Goal: Task Accomplishment & Management: Manage account settings

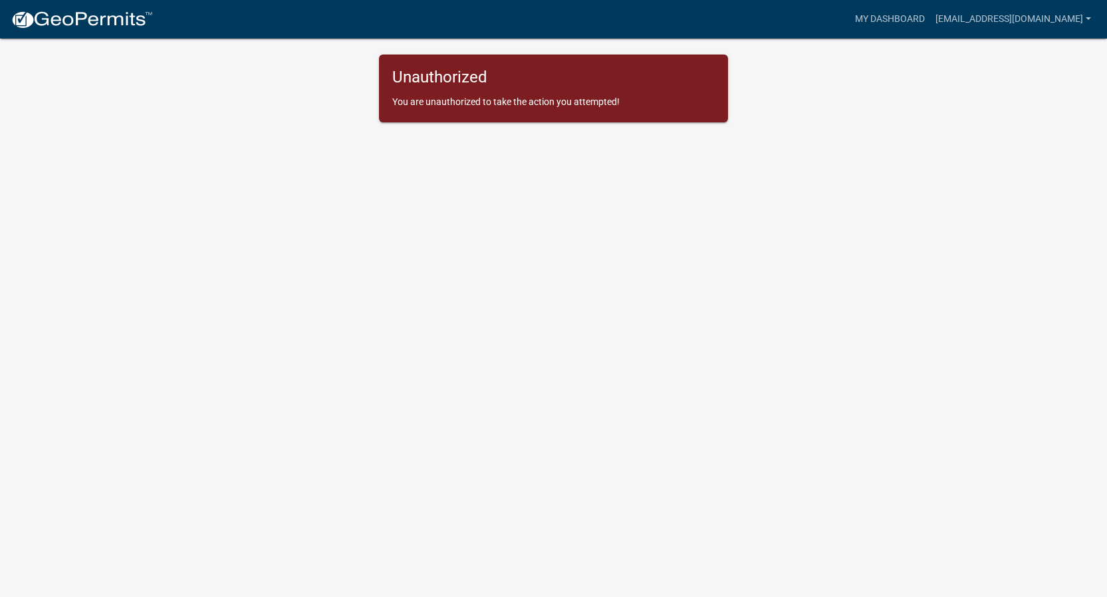
click at [362, 172] on body "Internet Explorer does NOT work with GeoPermits. Get a new browser for more sec…" at bounding box center [553, 314] width 1107 height 597
click at [985, 25] on link "[EMAIL_ADDRESS][DOMAIN_NAME]" at bounding box center [1013, 19] width 166 height 25
click at [1055, 51] on link "Account" at bounding box center [1043, 55] width 106 height 32
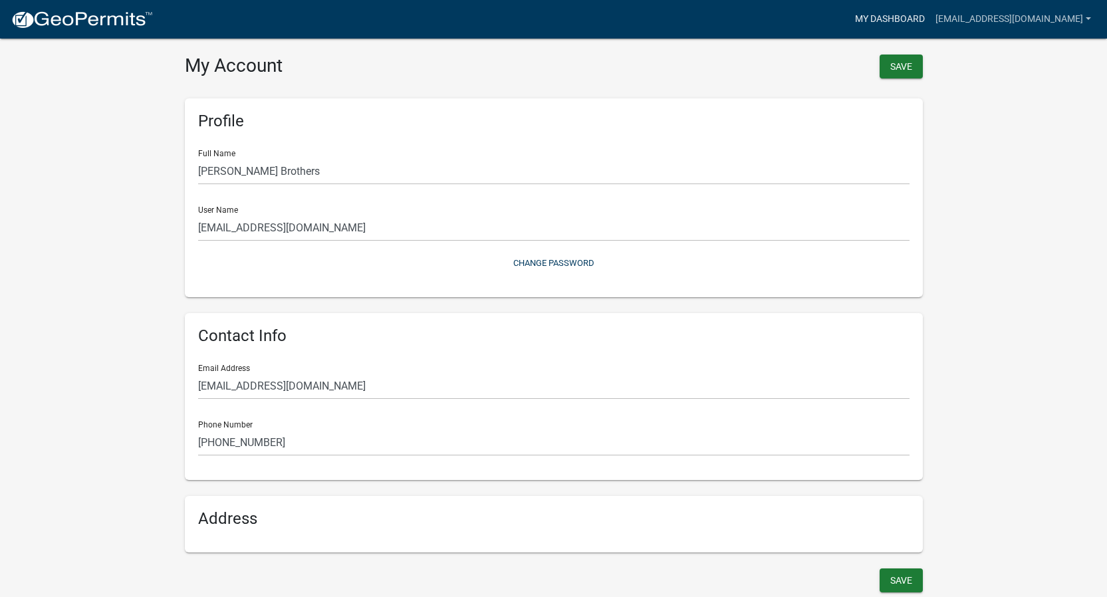
click at [874, 19] on link "My Dashboard" at bounding box center [890, 19] width 80 height 25
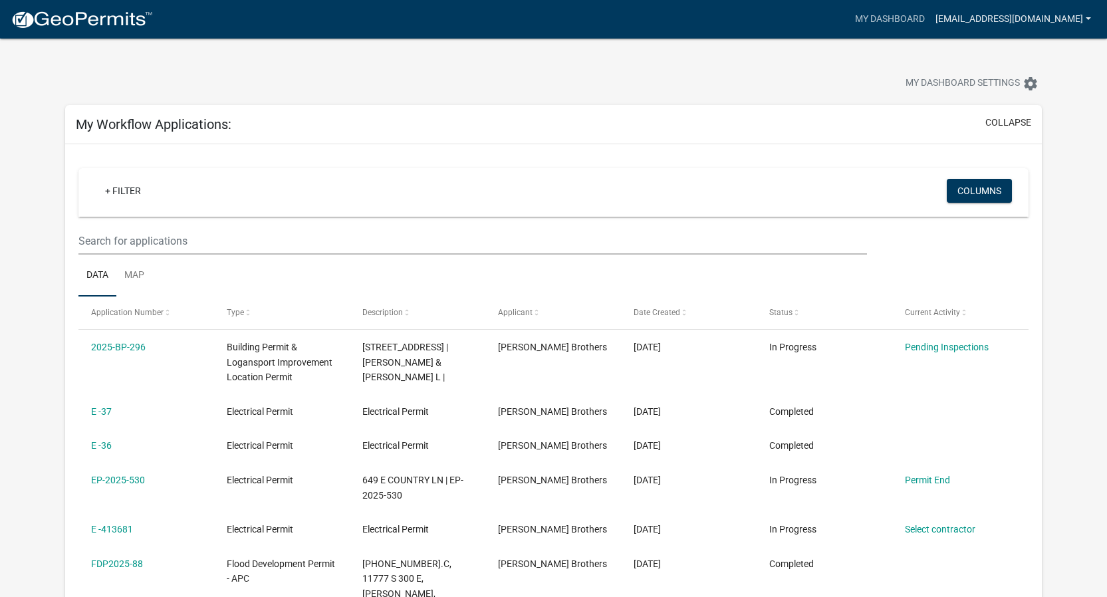
click at [969, 21] on link "[EMAIL_ADDRESS][DOMAIN_NAME]" at bounding box center [1013, 19] width 166 height 25
click at [1029, 94] on link "Logout" at bounding box center [1043, 98] width 106 height 32
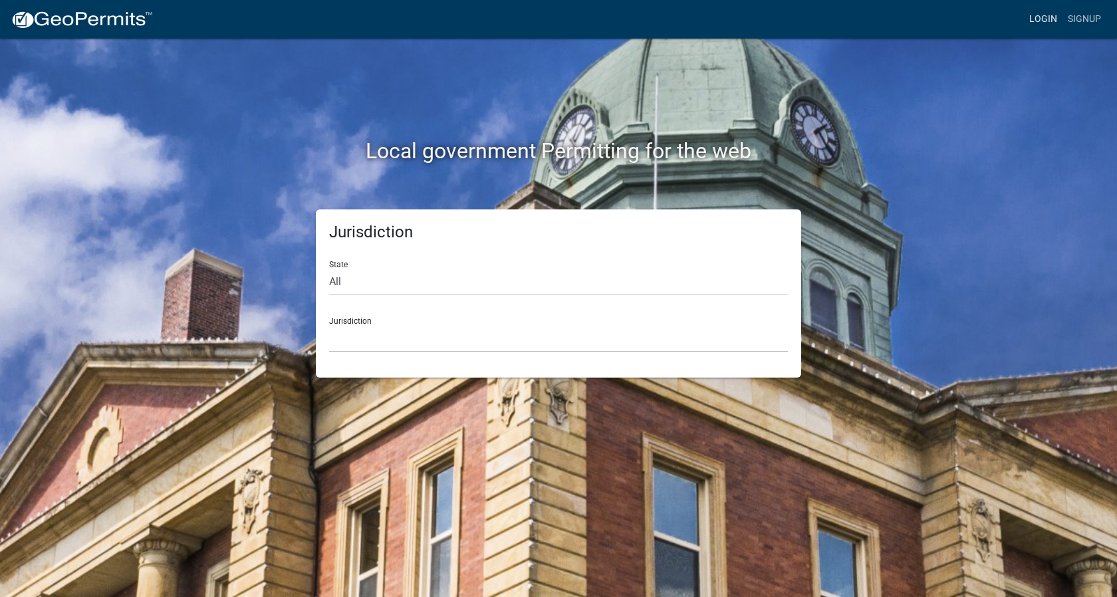
click at [1040, 22] on link "Login" at bounding box center [1043, 19] width 39 height 25
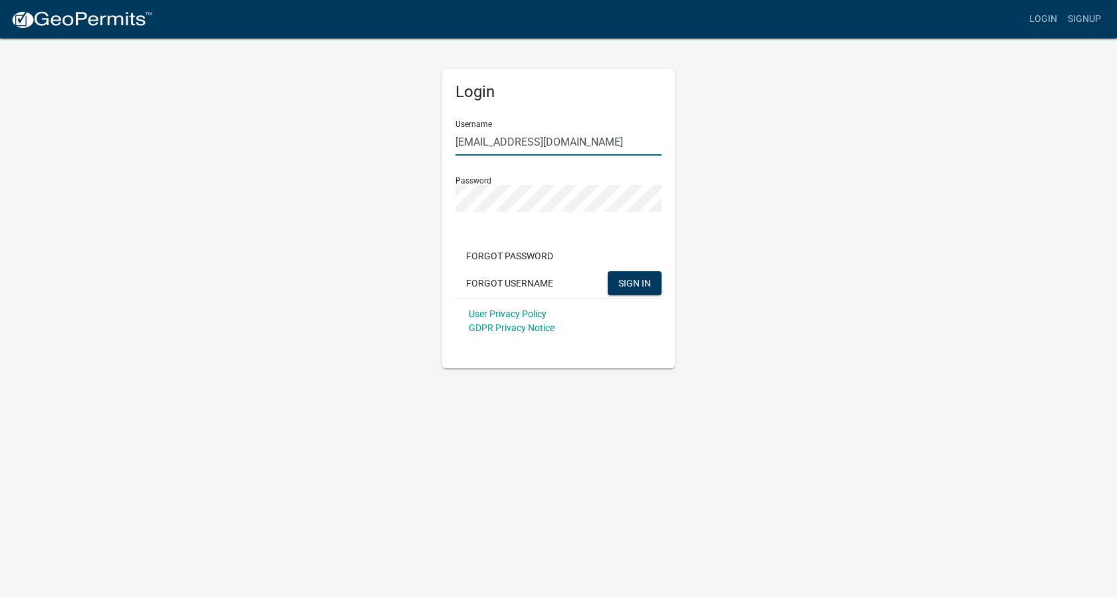
click at [534, 140] on input "[EMAIL_ADDRESS][DOMAIN_NAME]" at bounding box center [558, 141] width 206 height 27
drag, startPoint x: 491, startPoint y: 142, endPoint x: 453, endPoint y: 146, distance: 38.1
click at [453, 146] on div "Login Username [EMAIL_ADDRESS][DOMAIN_NAME] Password Forgot Password Forgot Use…" at bounding box center [558, 218] width 233 height 299
drag, startPoint x: 629, startPoint y: 144, endPoint x: 501, endPoint y: 150, distance: 127.8
click at [501, 151] on input "[EMAIL_ADDRESS][DOMAIN_NAME]" at bounding box center [558, 141] width 206 height 27
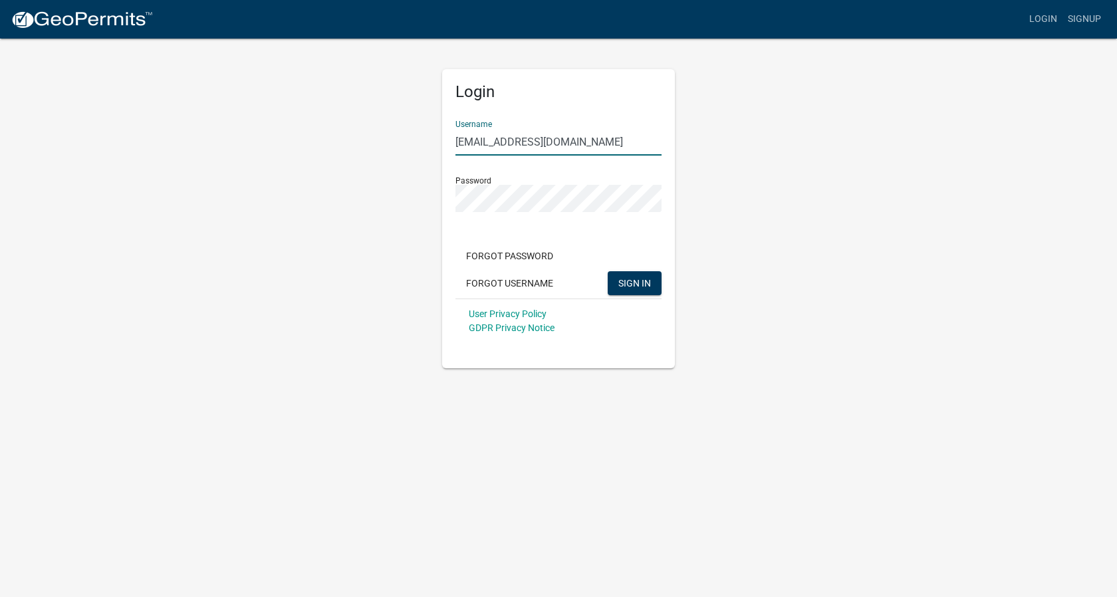
click at [502, 150] on input "[EMAIL_ADDRESS][DOMAIN_NAME]" at bounding box center [558, 141] width 206 height 27
drag, startPoint x: 599, startPoint y: 142, endPoint x: 499, endPoint y: 142, distance: 100.4
click at [499, 142] on input "[EMAIL_ADDRESS][DOMAIN_NAME]" at bounding box center [558, 141] width 206 height 27
type input "pbrothers"
click at [608, 271] on button "SIGN IN" at bounding box center [635, 283] width 54 height 24
